Goal: Information Seeking & Learning: Learn about a topic

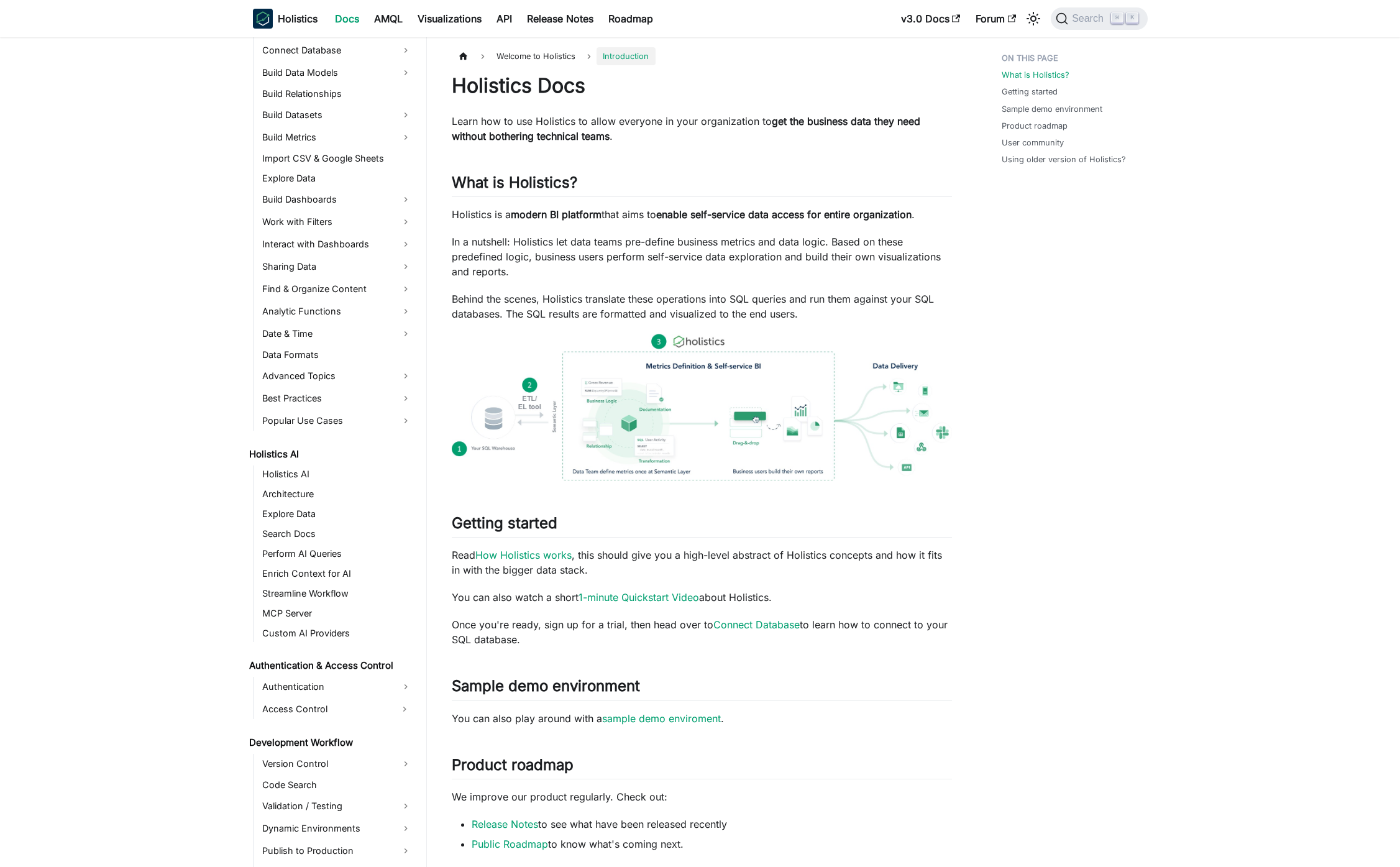
scroll to position [234, 0]
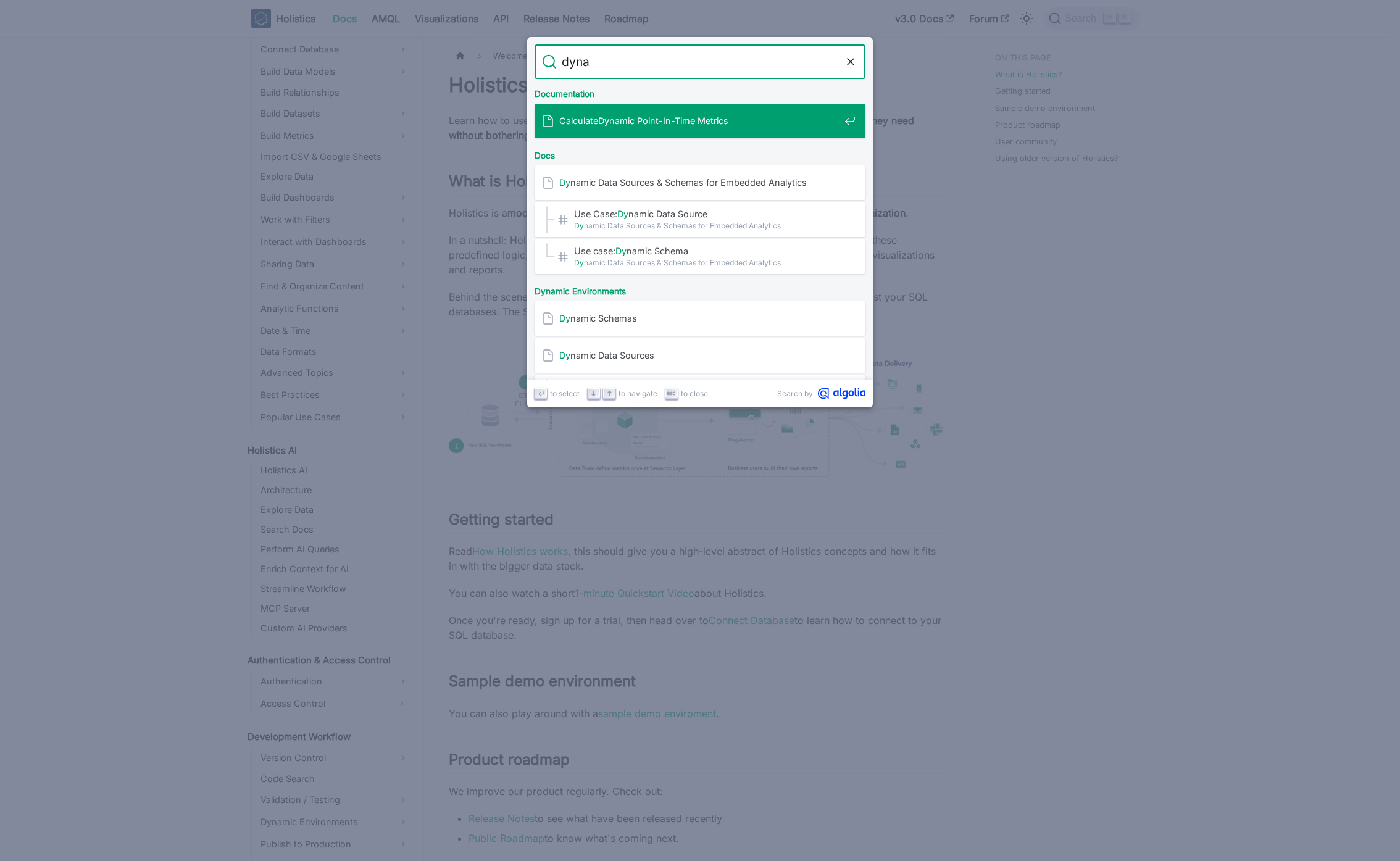
type input "dynam"
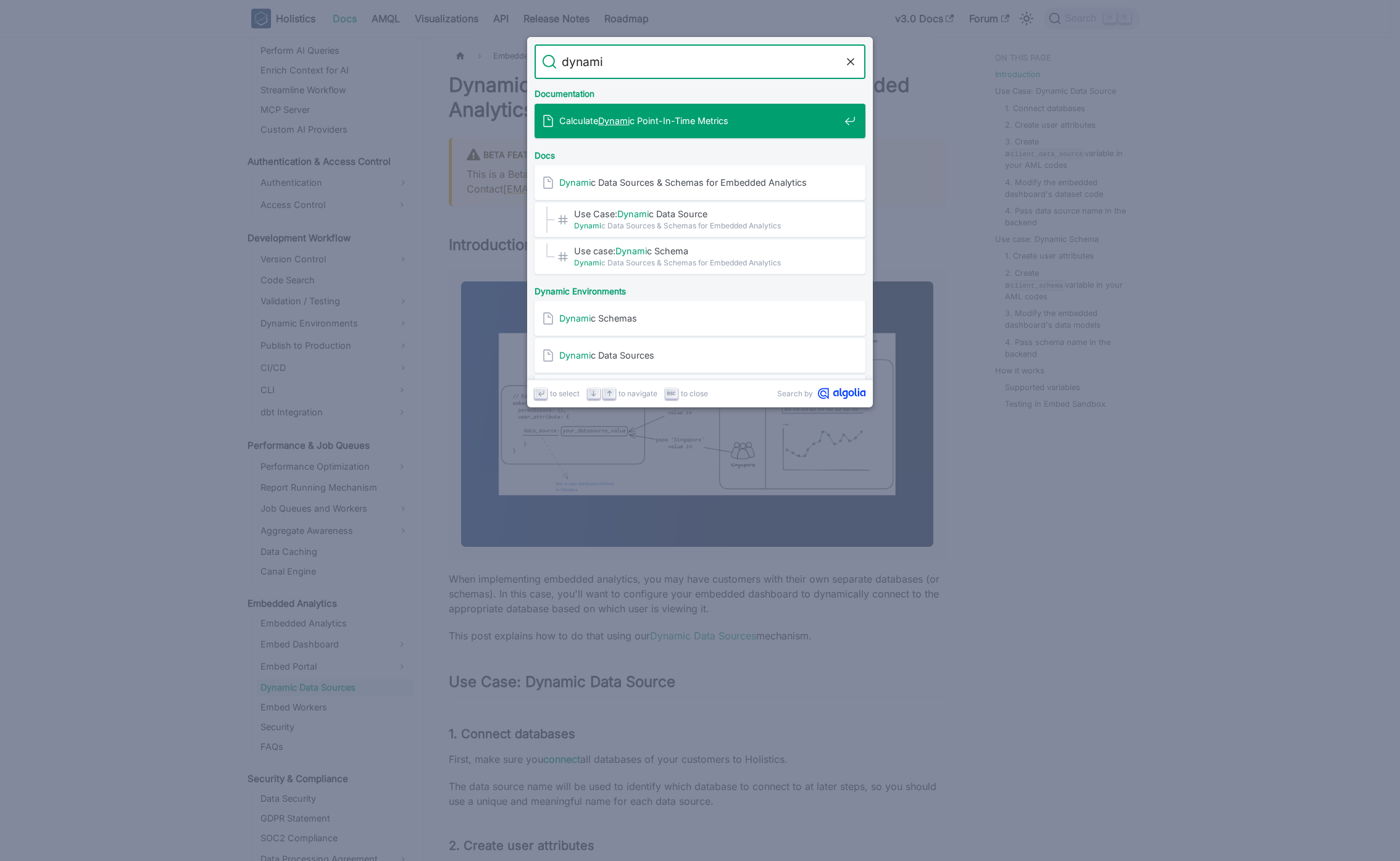
type input "dynamic"
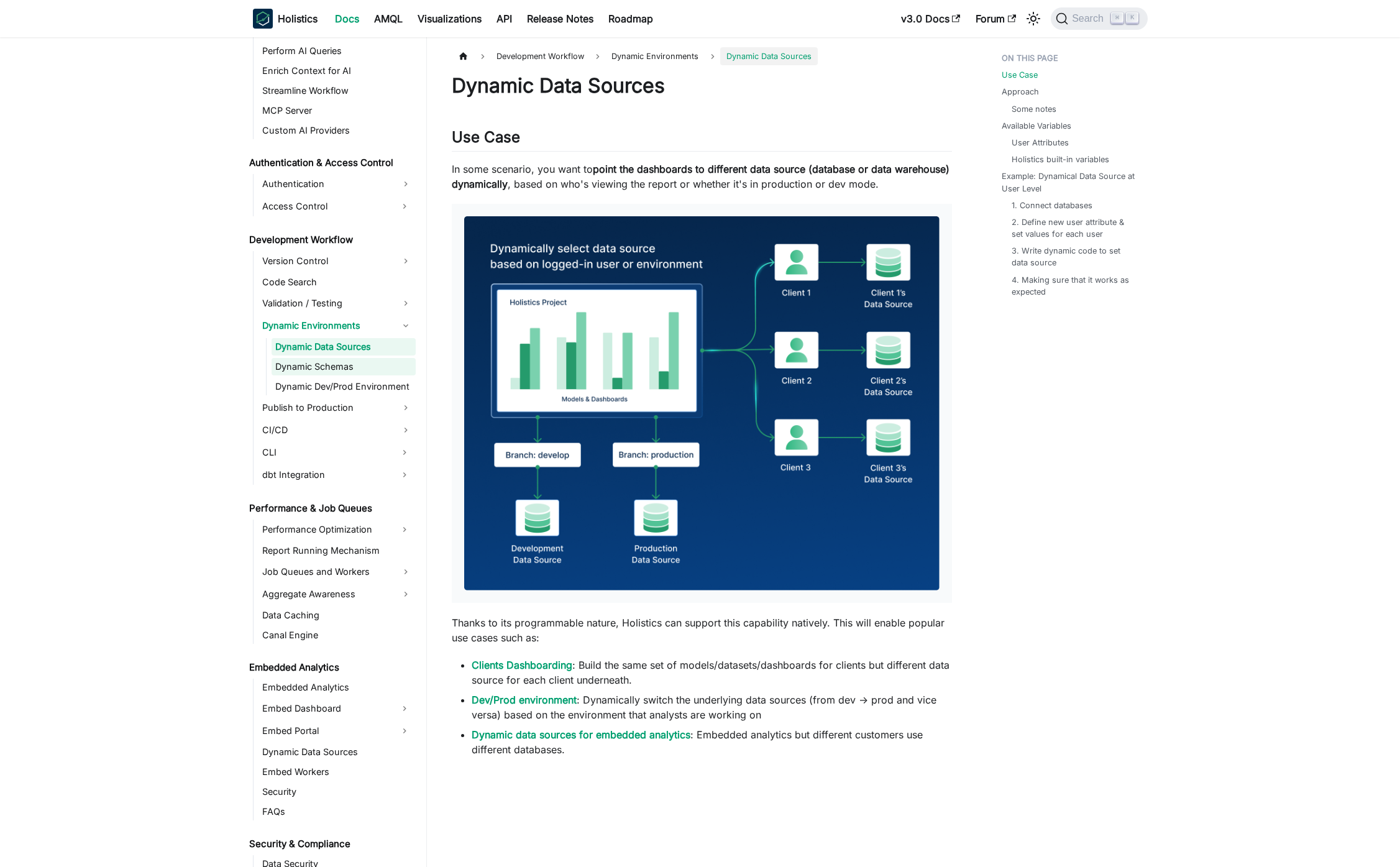
click at [342, 368] on link "Dynamic Schemas" at bounding box center [343, 366] width 144 height 17
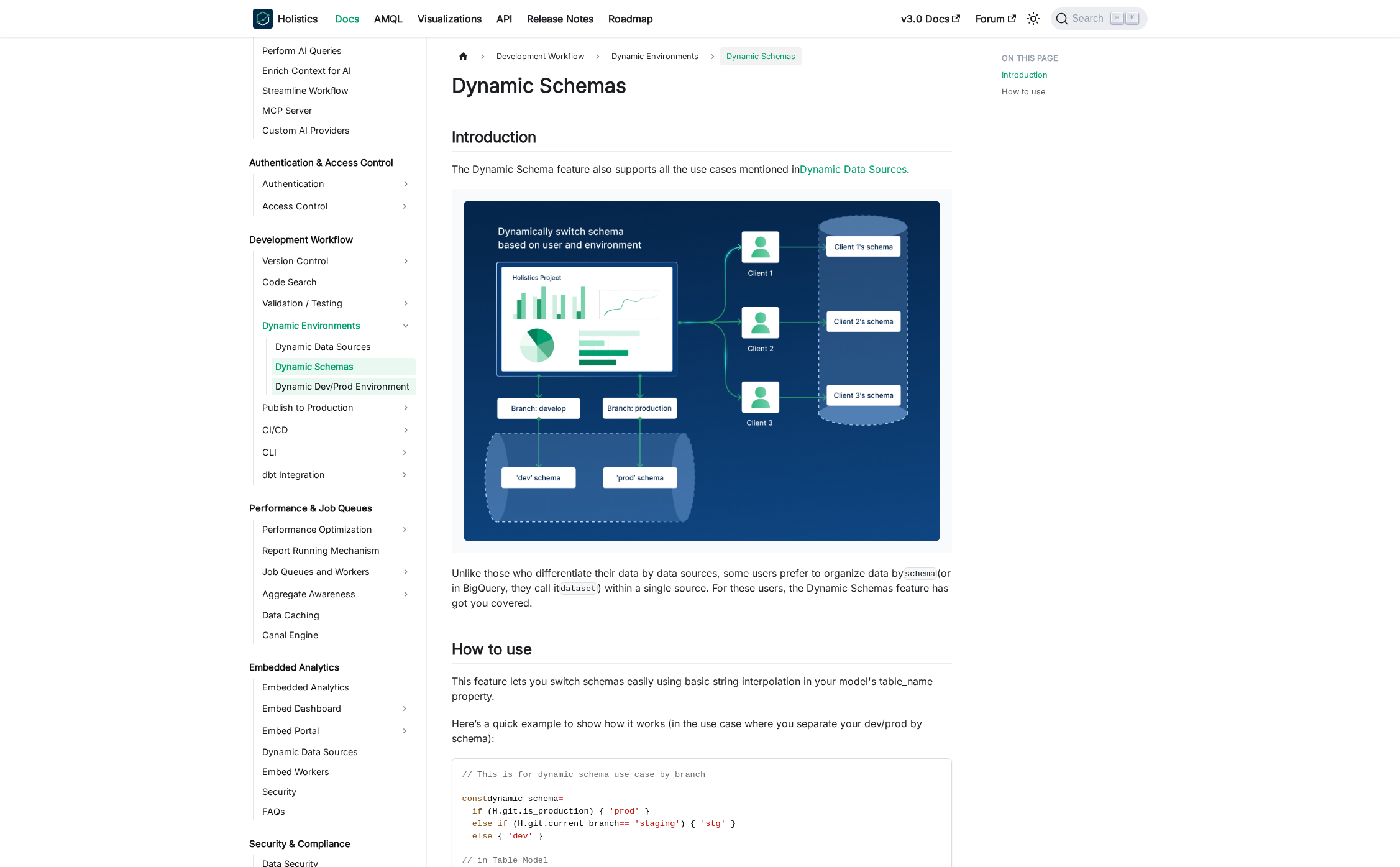
click at [382, 386] on link "Dynamic Dev/Prod Environment" at bounding box center [343, 387] width 144 height 17
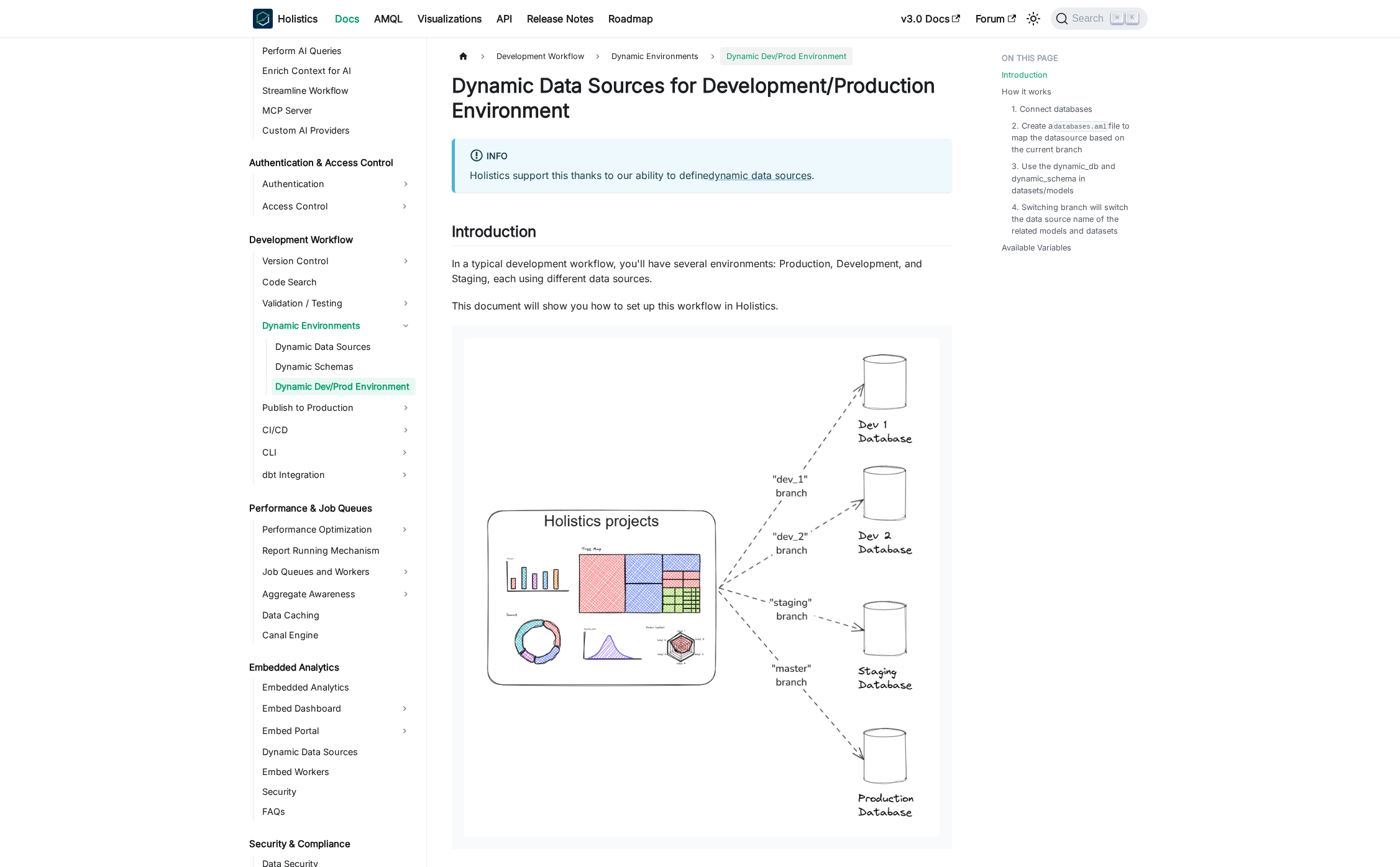
scroll to position [788, 0]
